Goal: Information Seeking & Learning: Learn about a topic

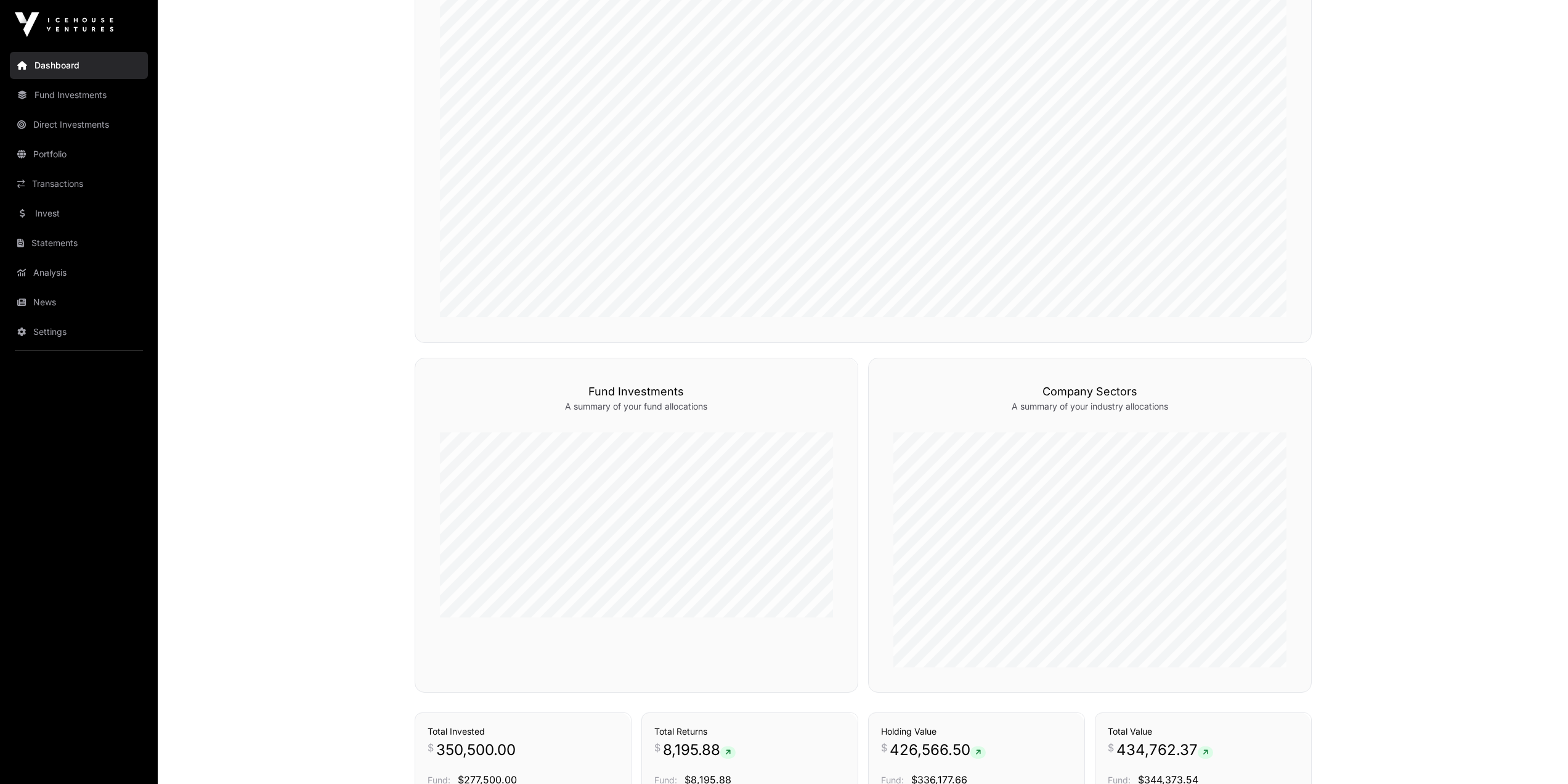
scroll to position [370, 0]
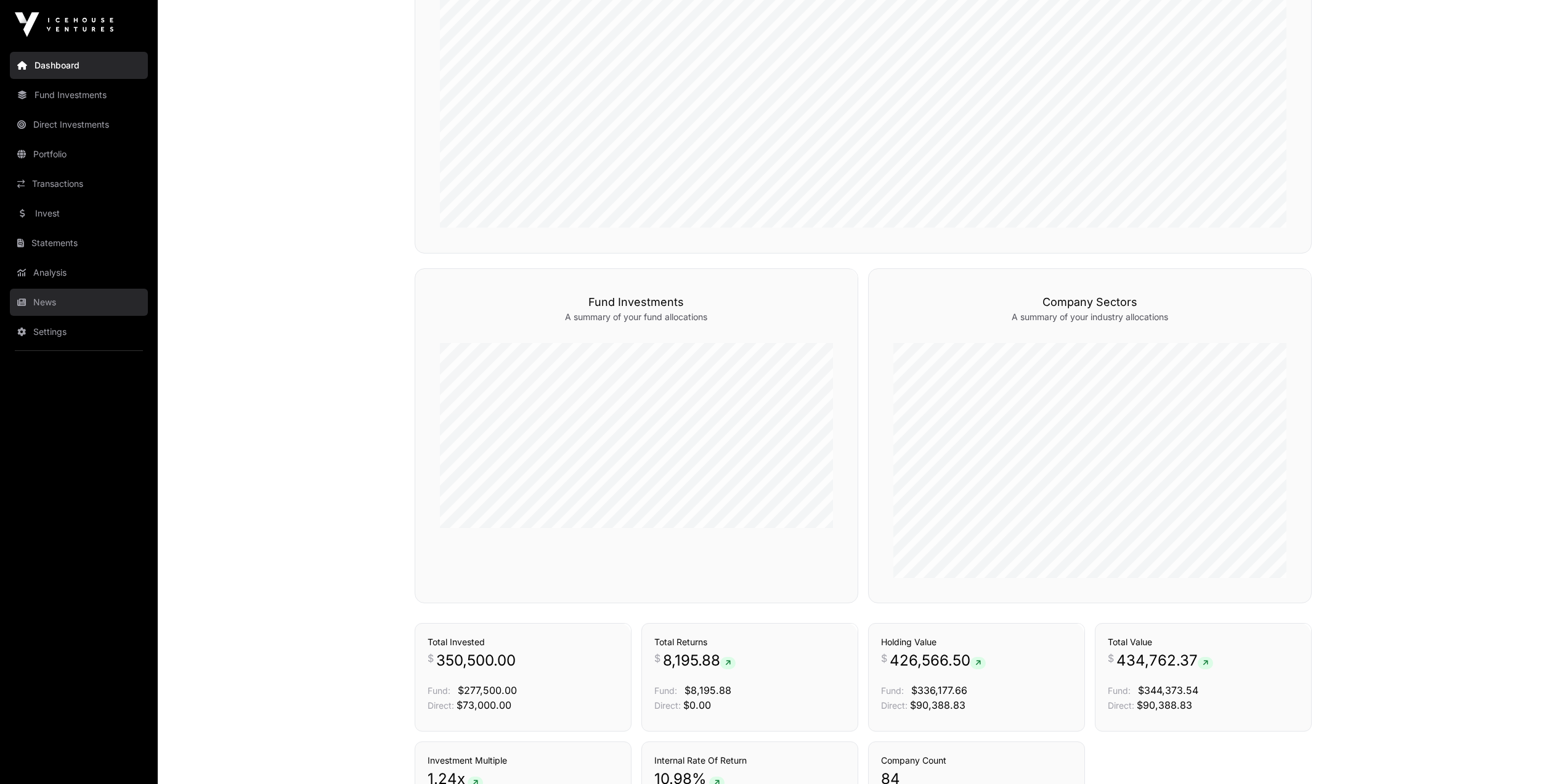
click at [56, 305] on link "News" at bounding box center [78, 302] width 138 height 27
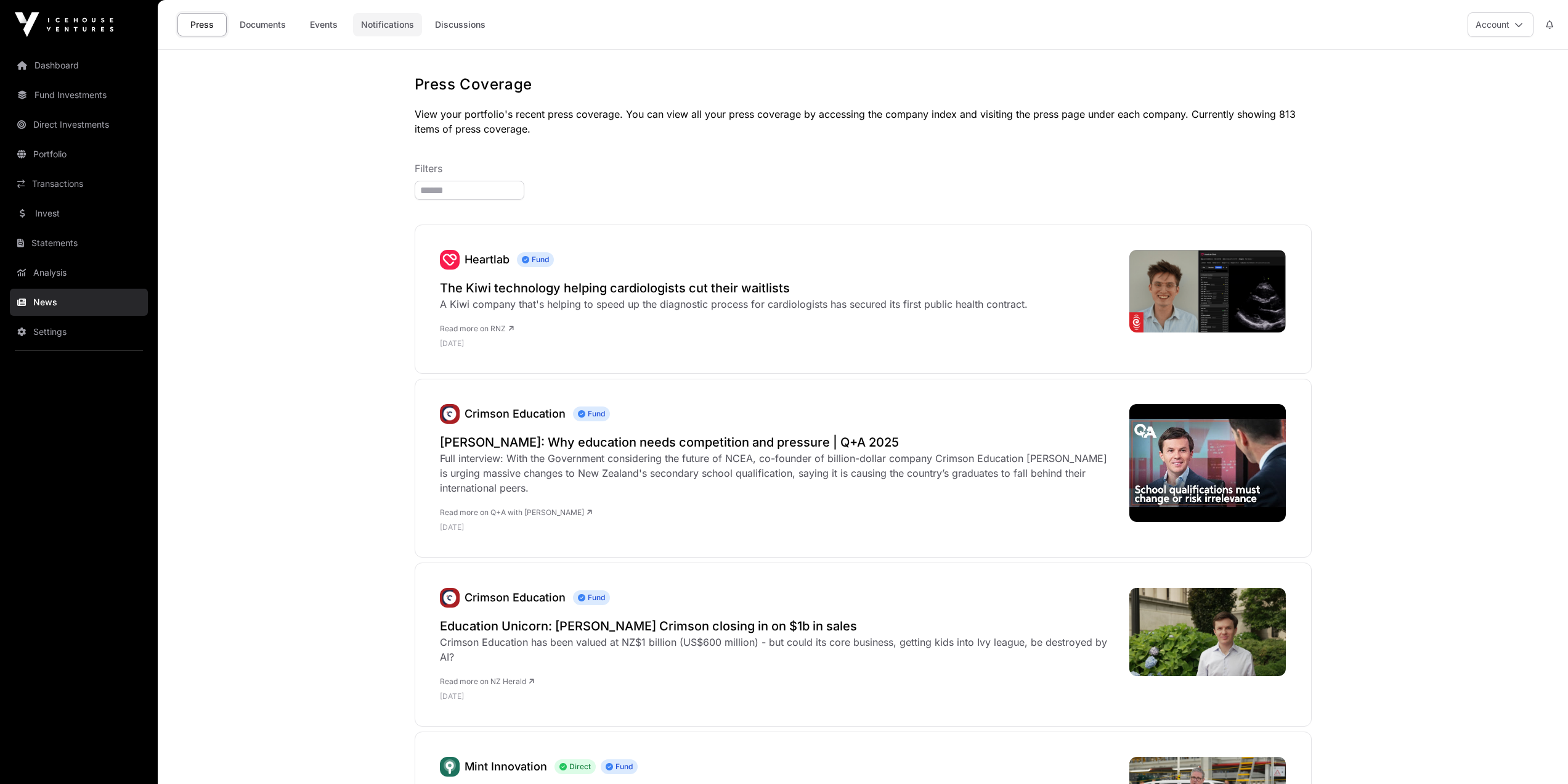
click at [387, 28] on link "Notifications" at bounding box center [388, 24] width 69 height 23
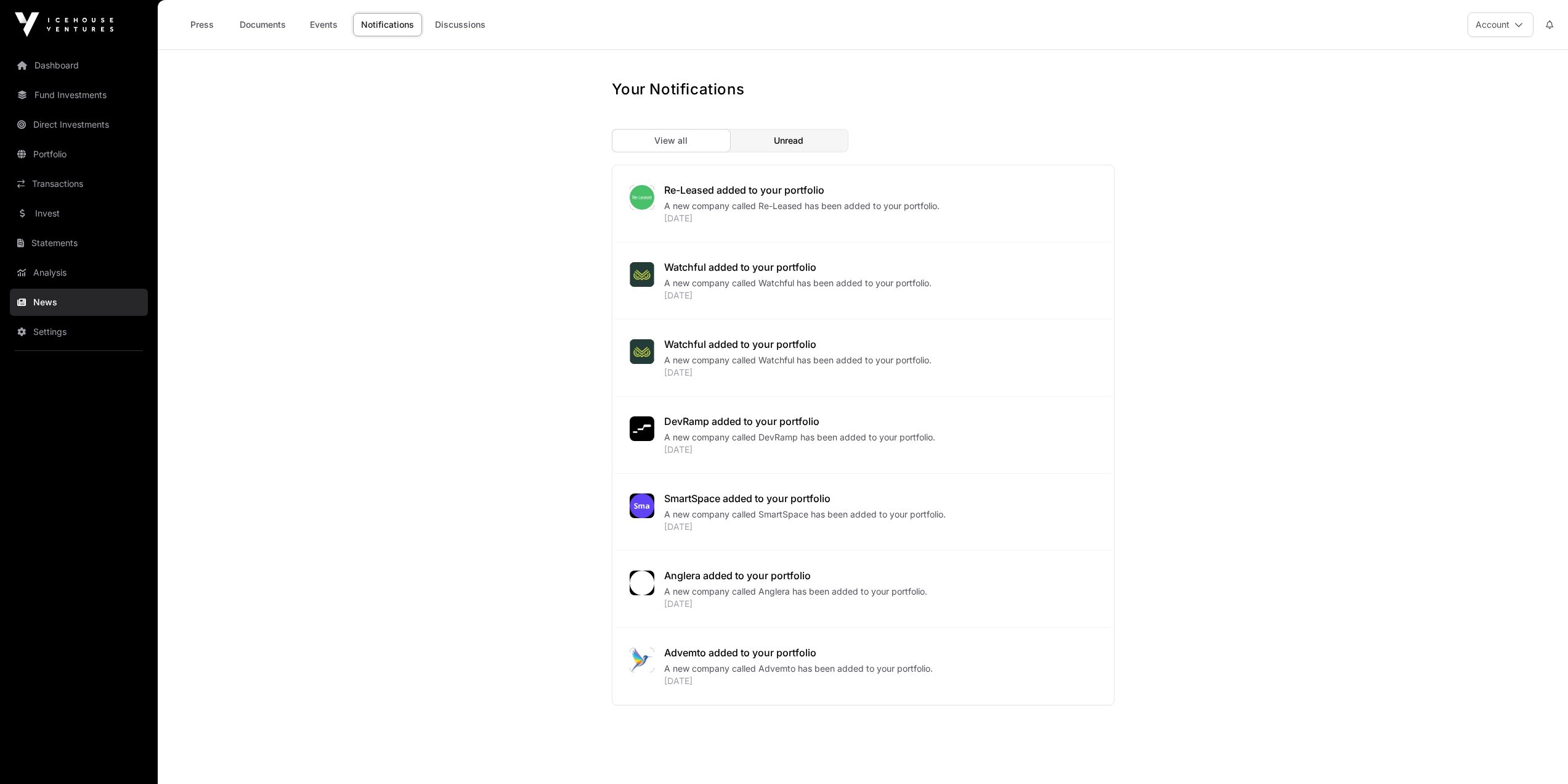
click at [791, 135] on span "Unread" at bounding box center [788, 141] width 30 height 13
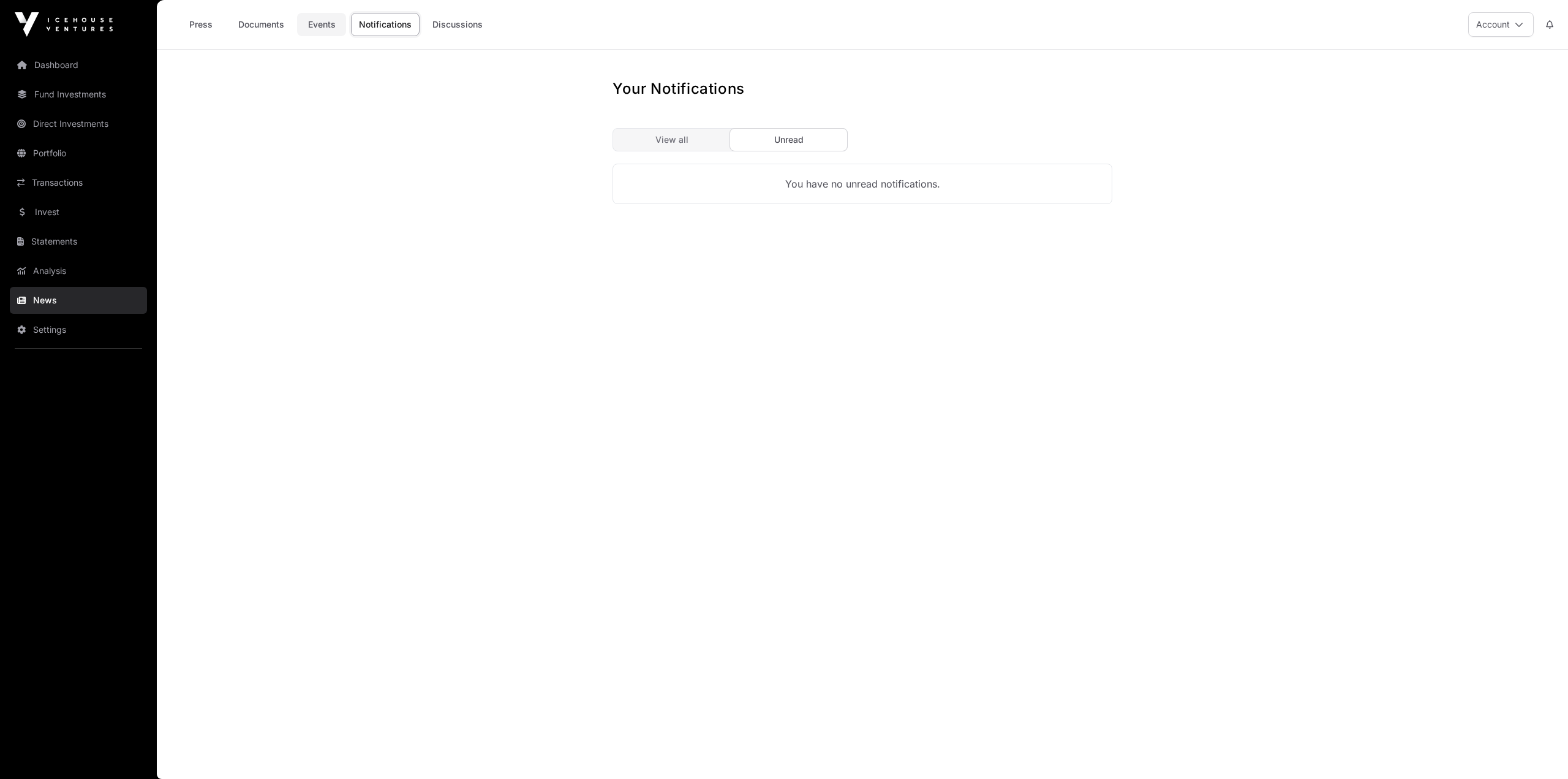
click at [332, 19] on link "Events" at bounding box center [321, 24] width 49 height 23
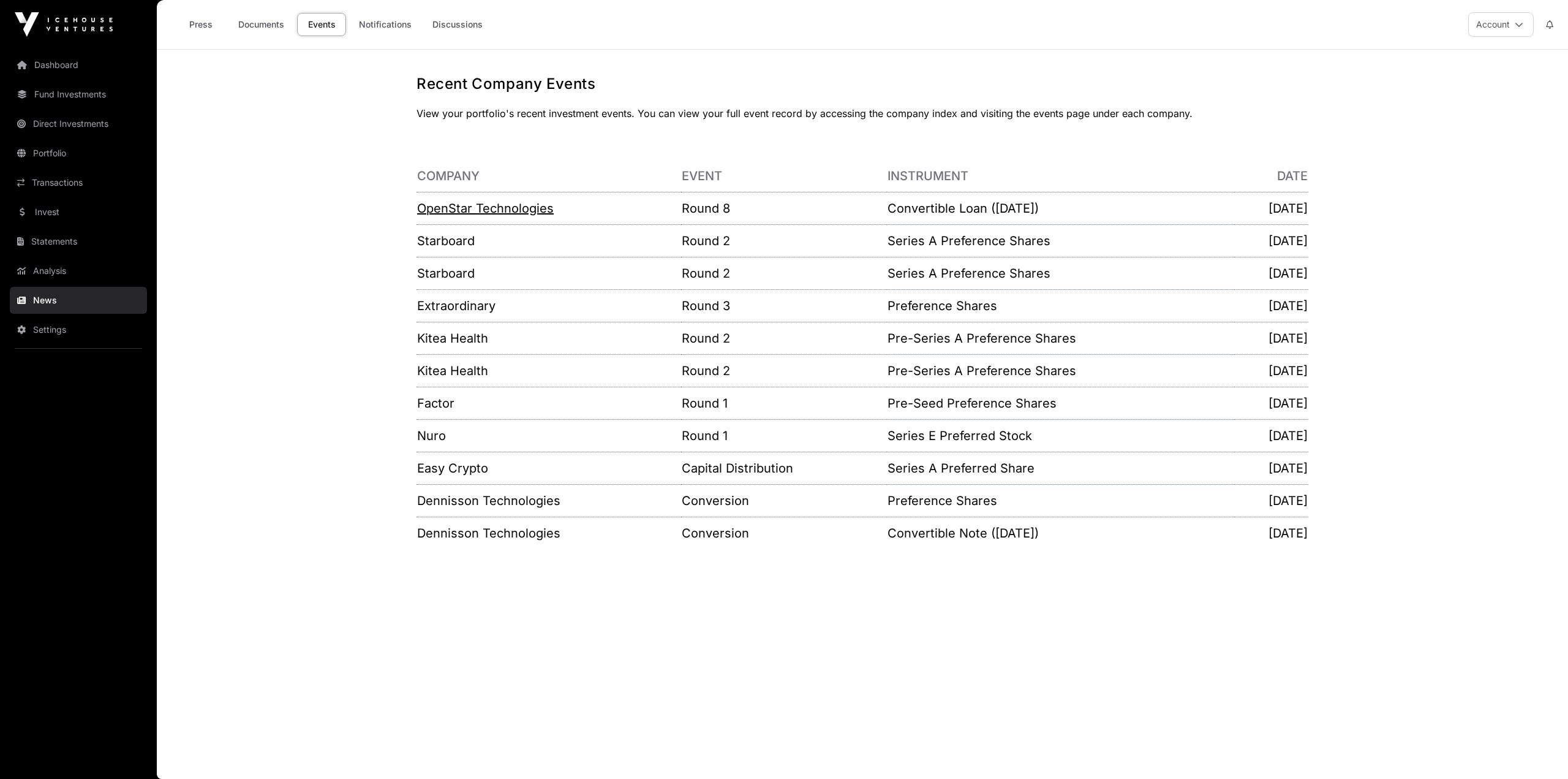
click at [534, 202] on link "OpenStar Technologies" at bounding box center [485, 208] width 136 height 14
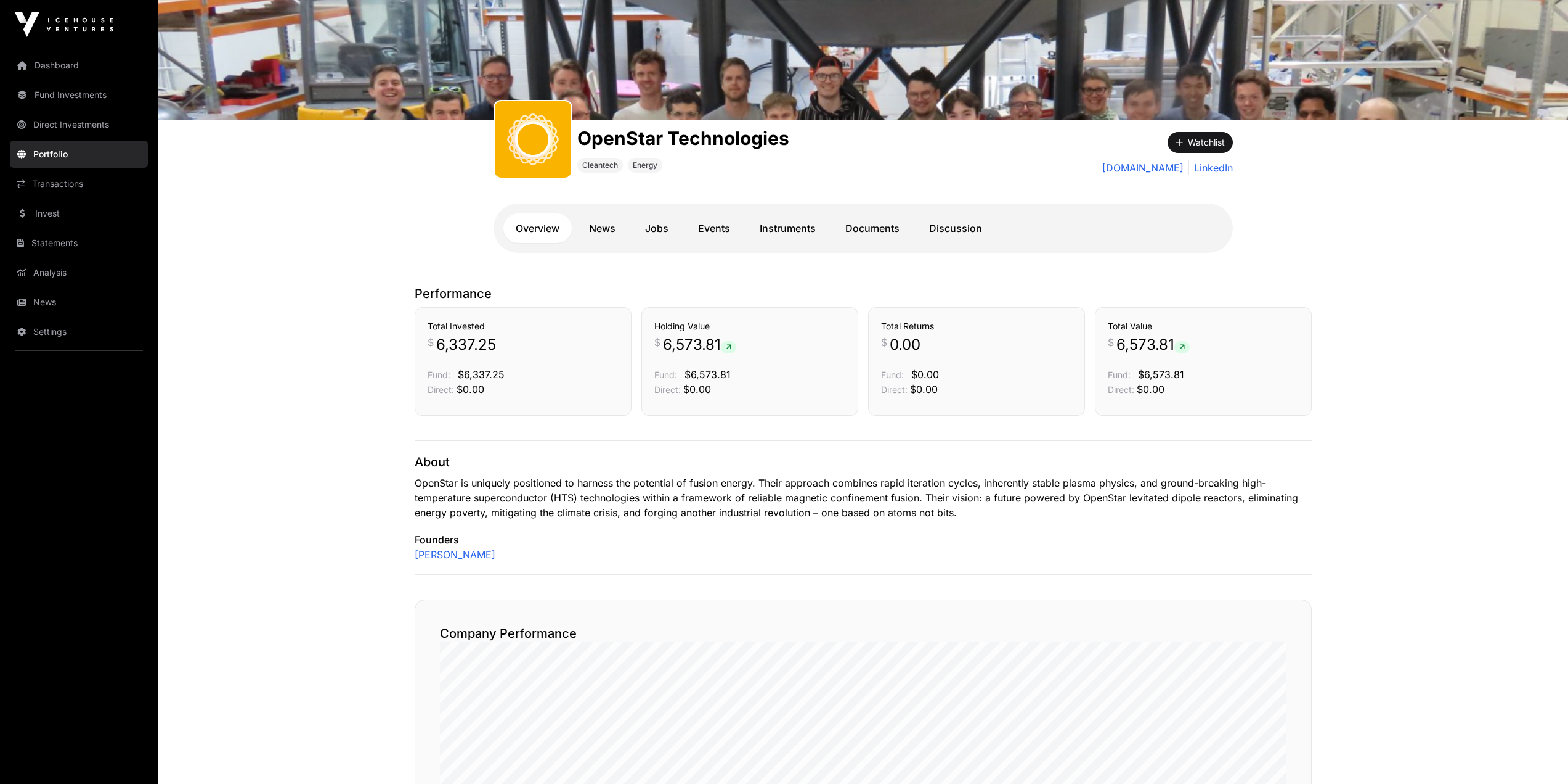
scroll to position [63, 0]
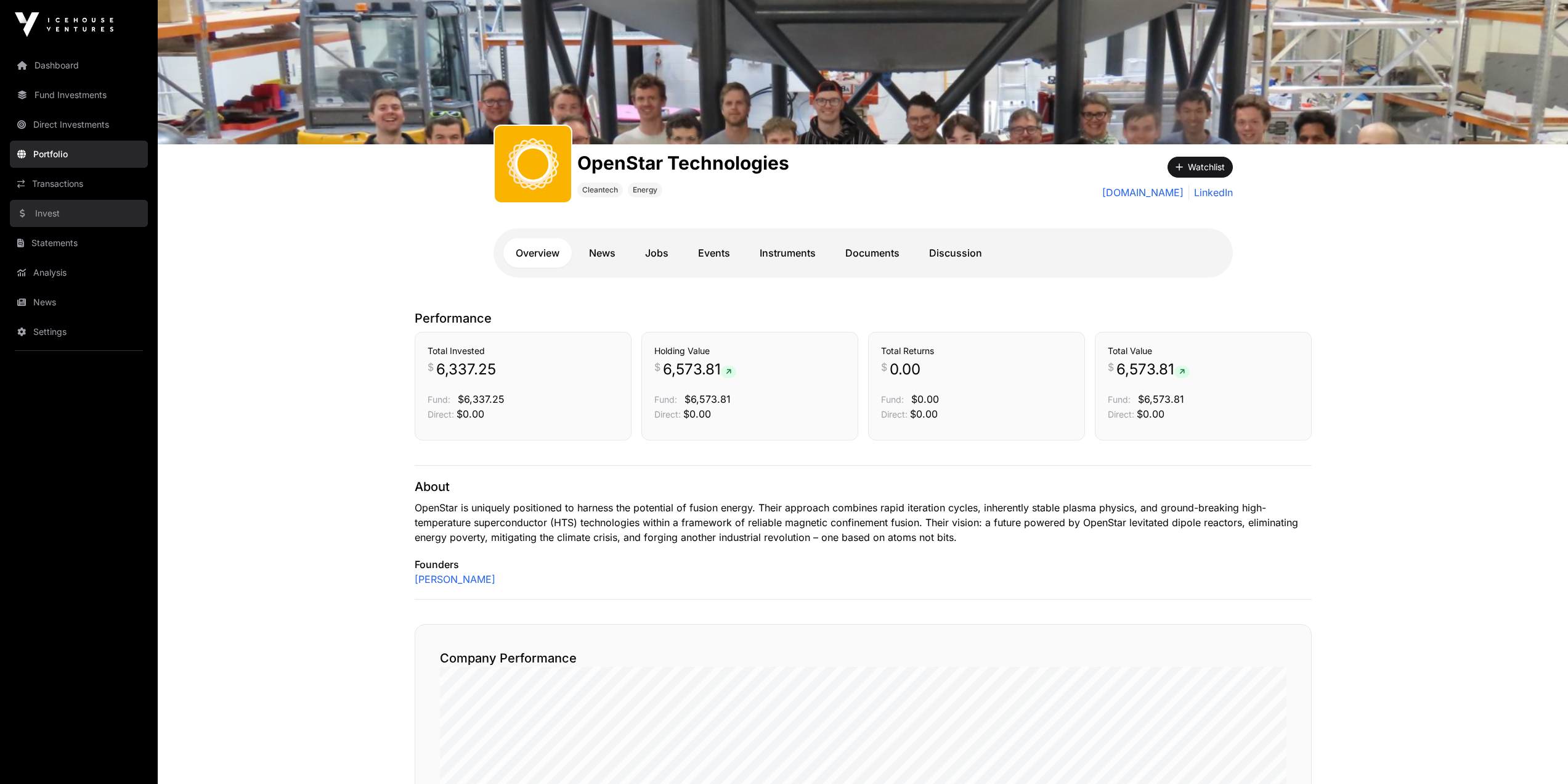
click at [65, 221] on link "Invest" at bounding box center [78, 213] width 138 height 27
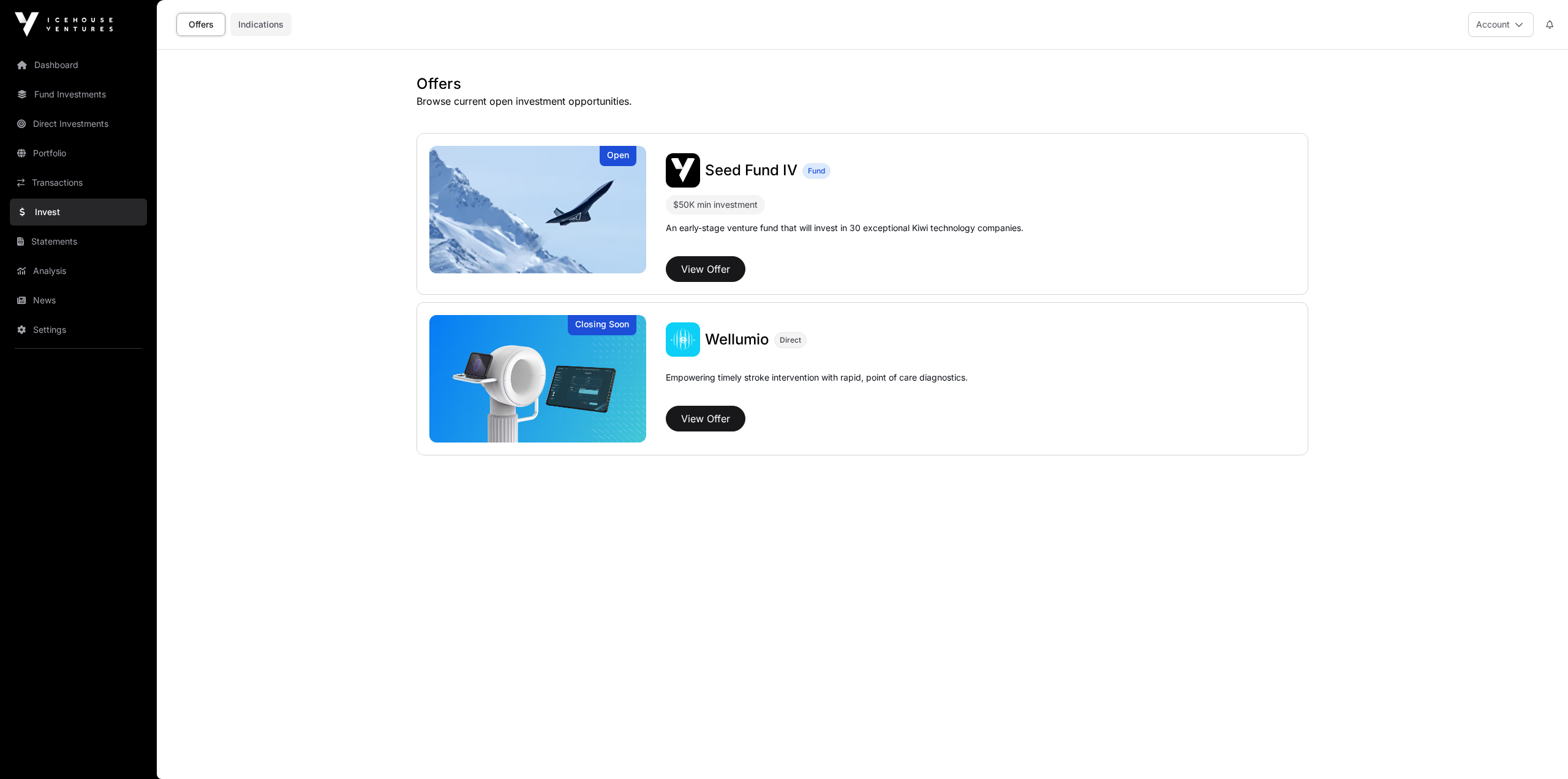
click at [260, 21] on link "Indications" at bounding box center [261, 24] width 61 height 23
click at [264, 21] on link "Indications" at bounding box center [261, 24] width 61 height 23
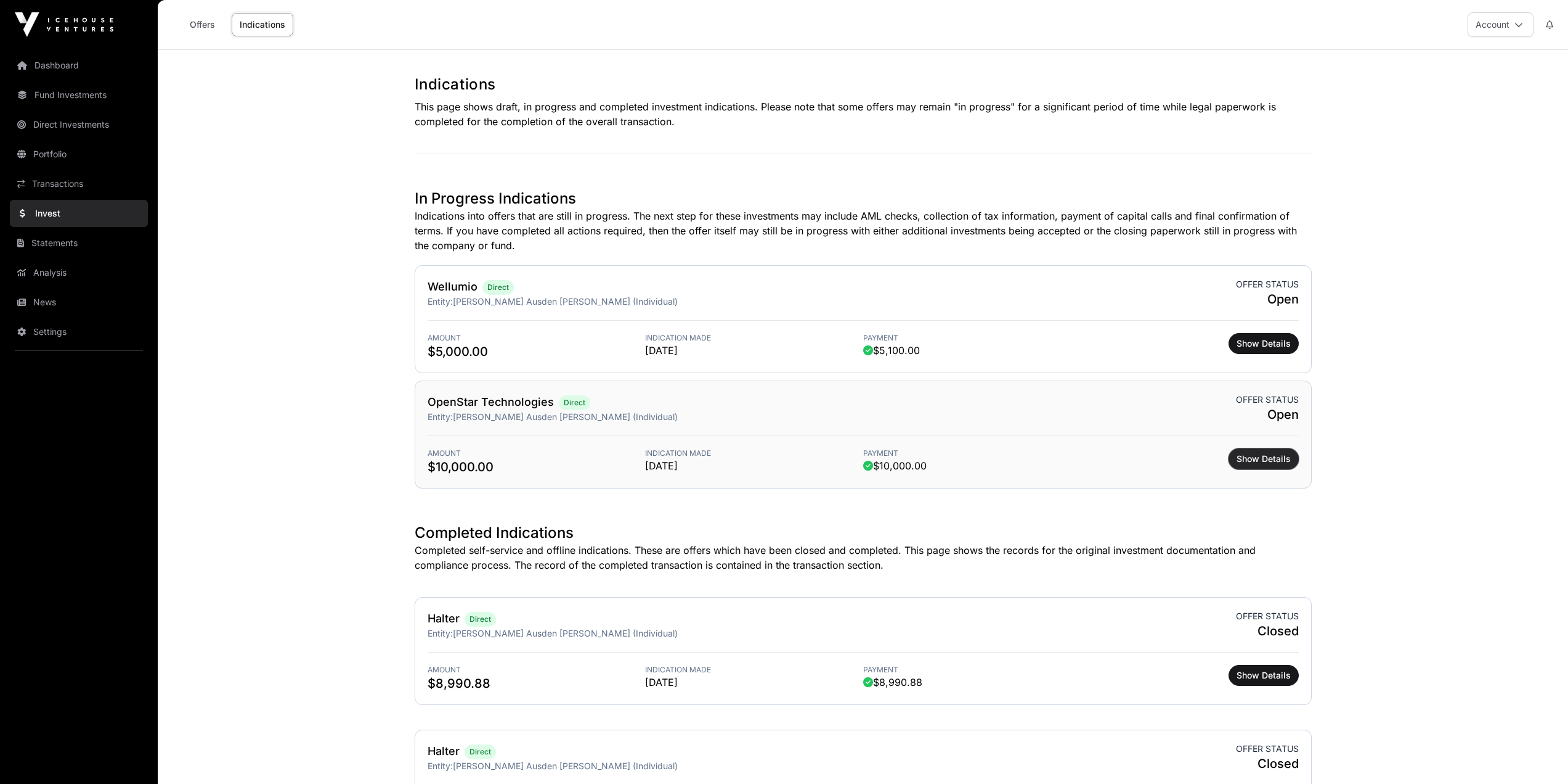
click at [1257, 457] on span "Show Details" at bounding box center [1264, 459] width 54 height 13
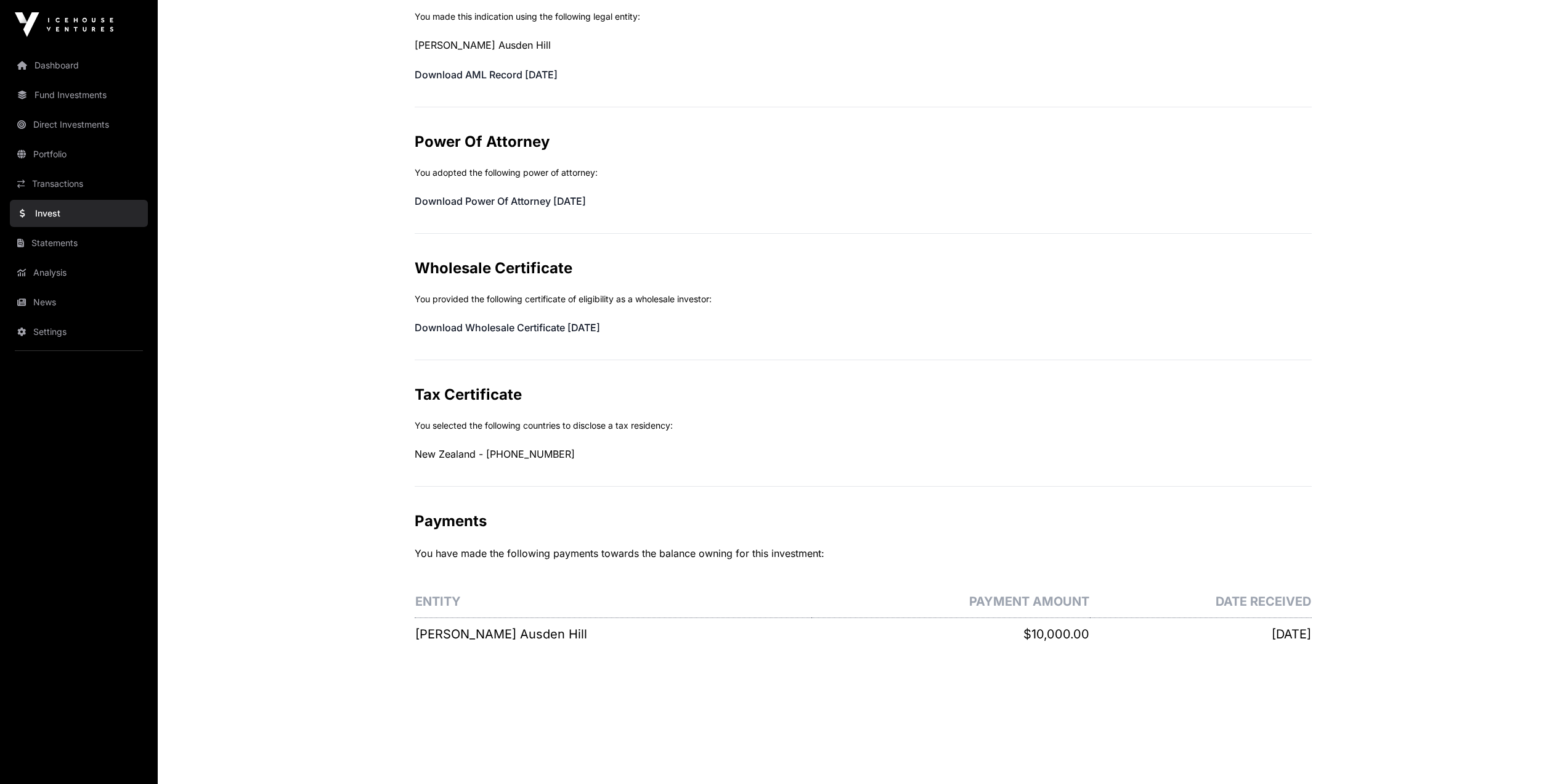
scroll to position [425, 0]
